Goal: Information Seeking & Learning: Learn about a topic

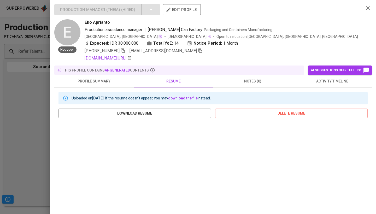
scroll to position [73, 0]
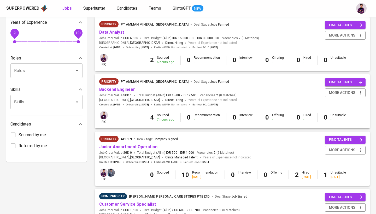
scroll to position [177, 0]
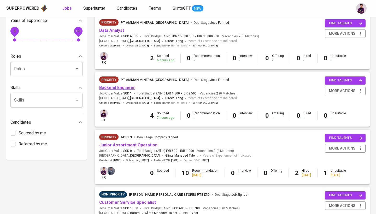
click at [127, 88] on link "Backend Engineer" at bounding box center [117, 87] width 36 height 5
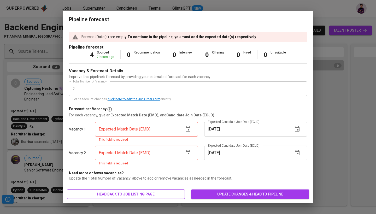
click at [164, 193] on span "head back to job listing page" at bounding box center [126, 194] width 110 height 7
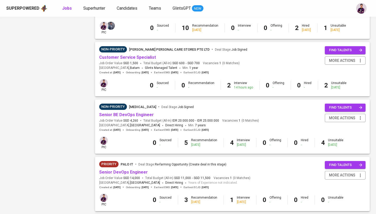
scroll to position [337, 0]
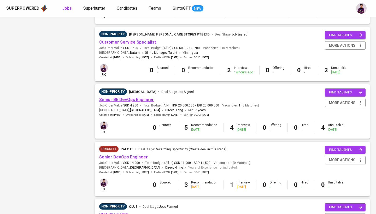
click at [146, 97] on link "Senior BE DevOps Engineer" at bounding box center [126, 99] width 55 height 5
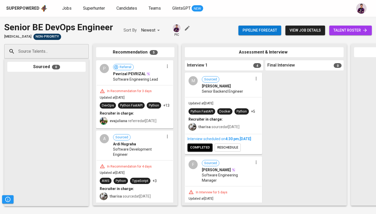
click at [343, 33] on span "talent roster" at bounding box center [351, 30] width 34 height 7
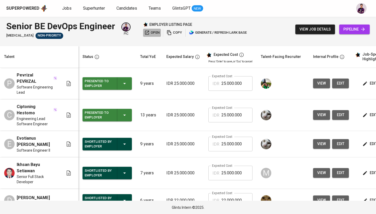
click at [153, 35] on span "open" at bounding box center [152, 33] width 15 height 6
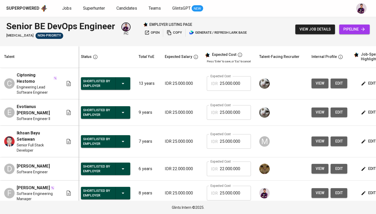
scroll to position [0, 2]
click at [67, 11] on link "Jobs" at bounding box center [67, 8] width 10 height 7
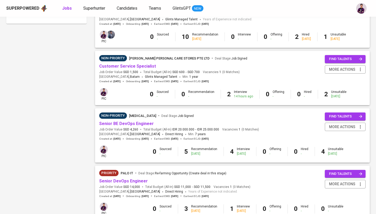
scroll to position [313, 0]
click at [146, 121] on link "Senior BE DevOps Engineer" at bounding box center [126, 123] width 55 height 5
